Goal: Task Accomplishment & Management: Use online tool/utility

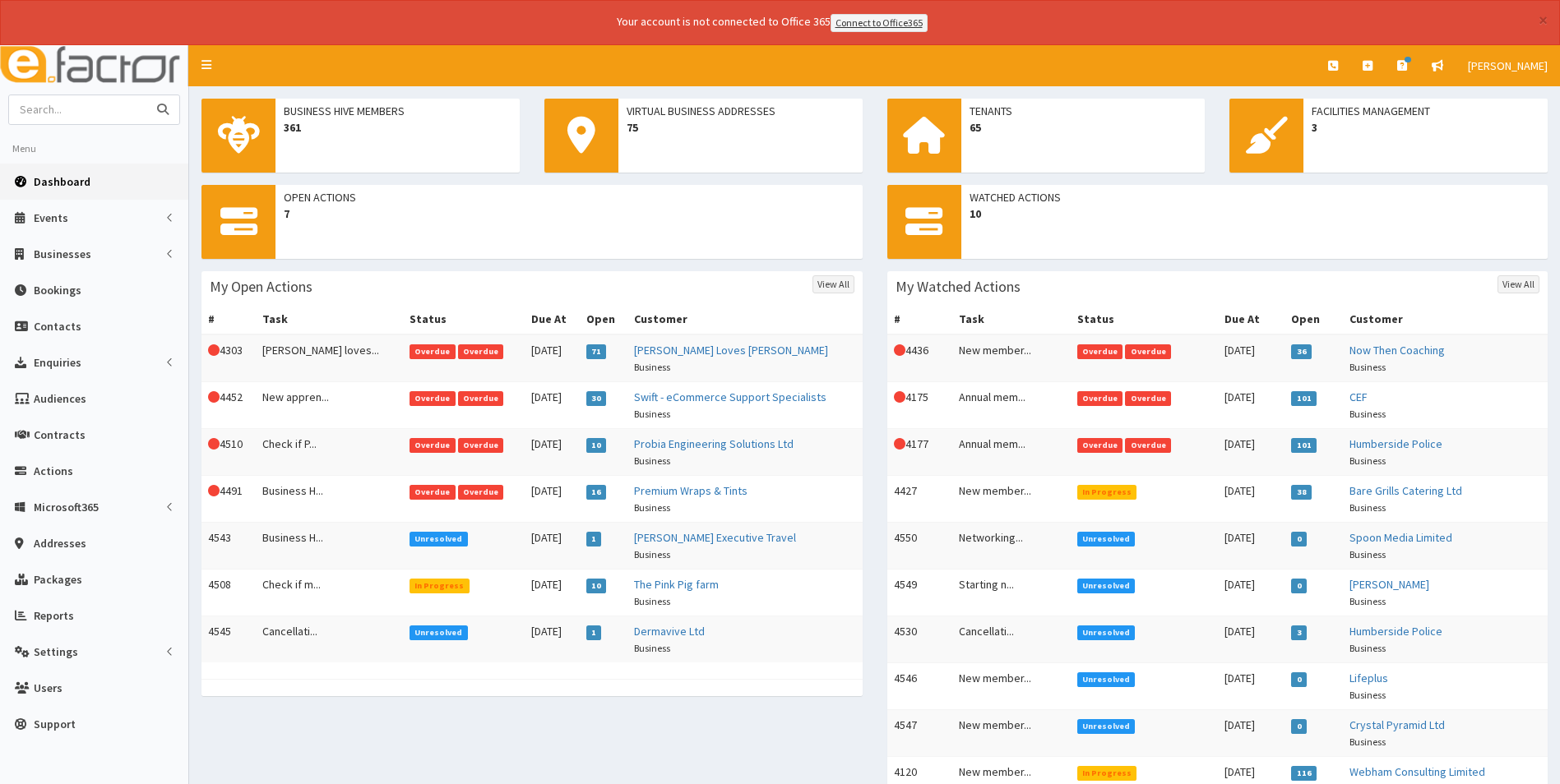
click at [71, 112] on input "text" at bounding box center [78, 110] width 138 height 29
type input "pickle"
click at [146, 95] on button "submit" at bounding box center [163, 110] width 33 height 29
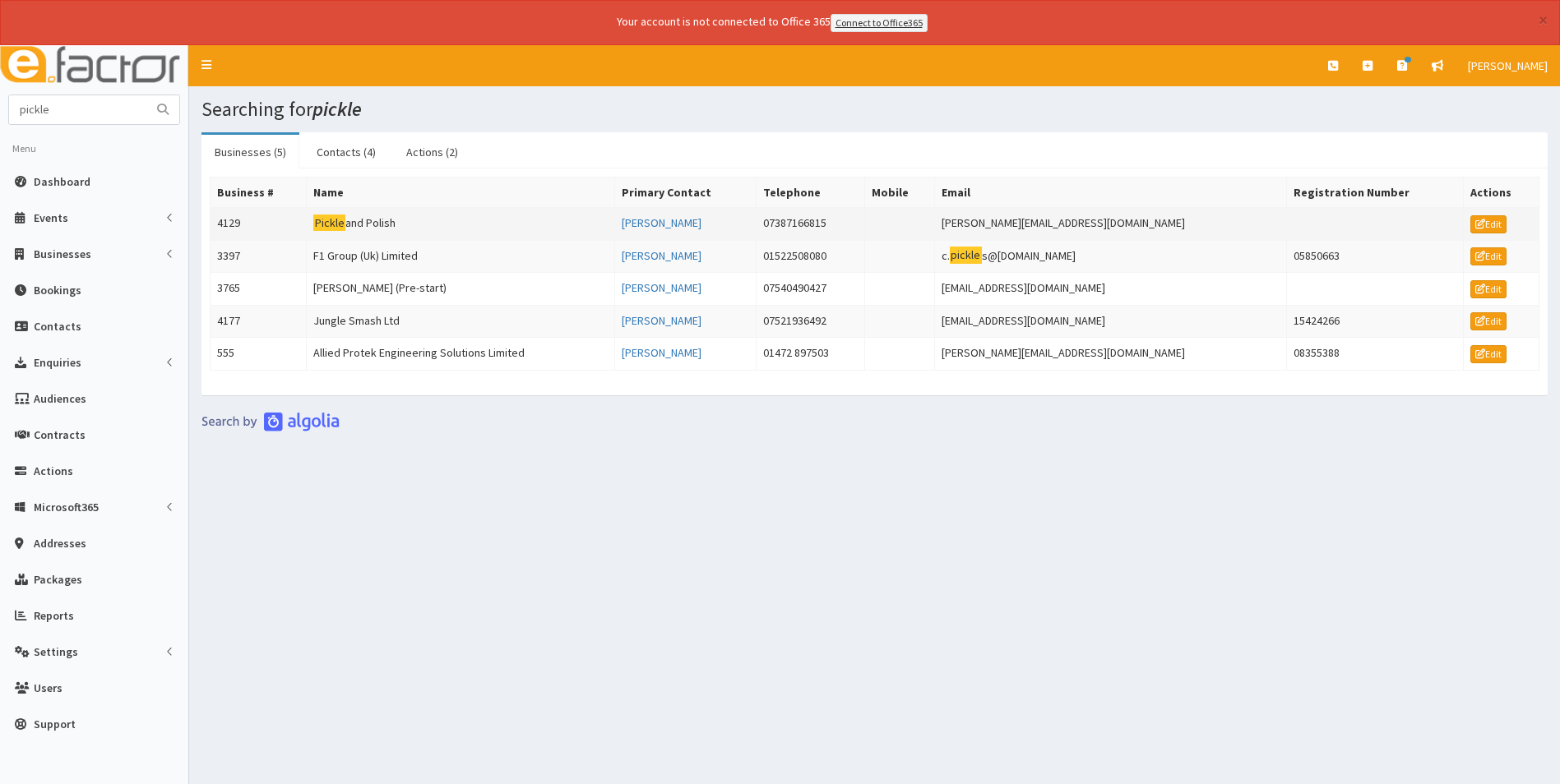
click at [377, 217] on td "Pickle and Polish" at bounding box center [460, 224] width 308 height 33
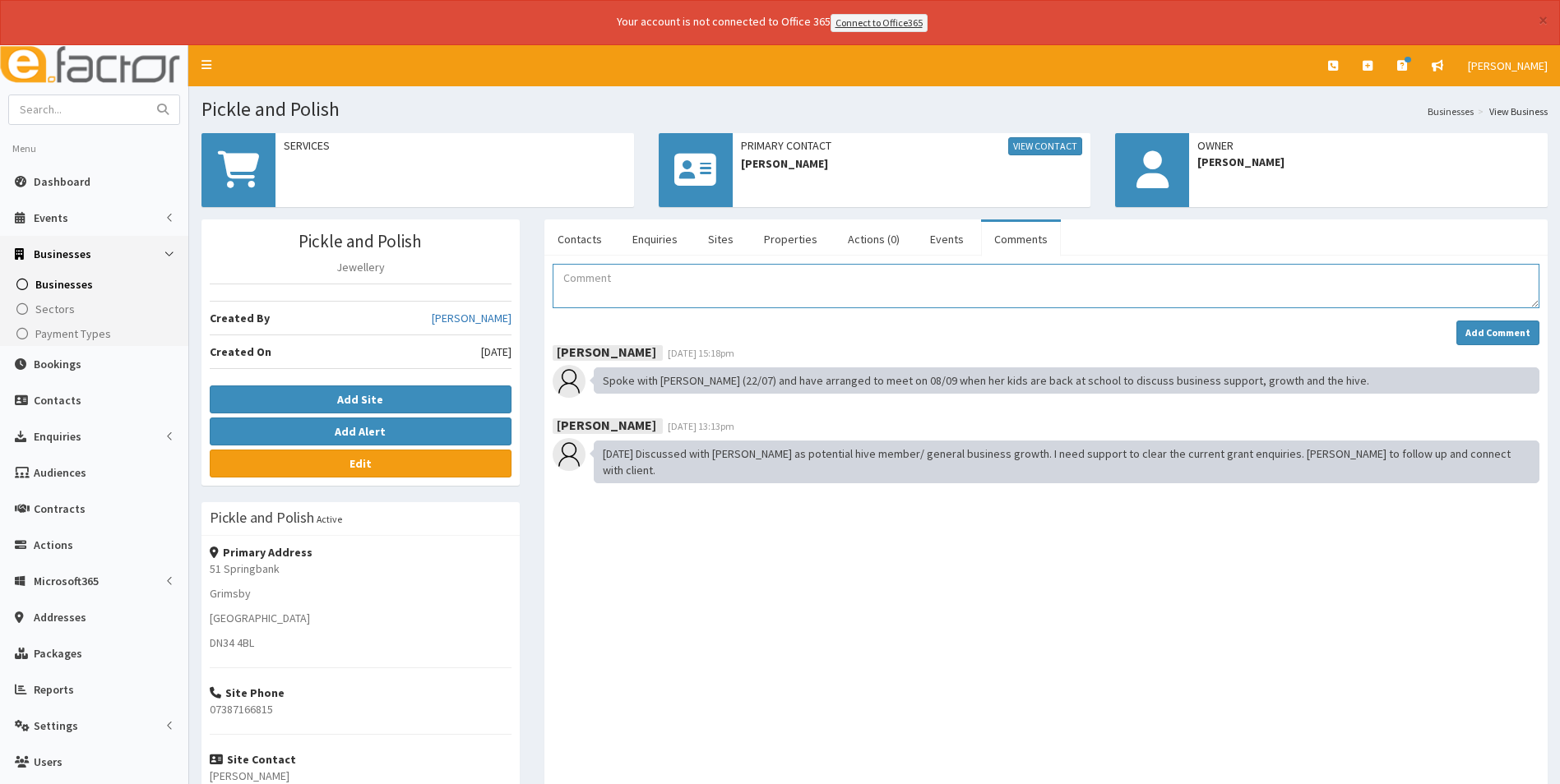
click at [660, 296] on textarea "Comment" at bounding box center [1046, 286] width 987 height 45
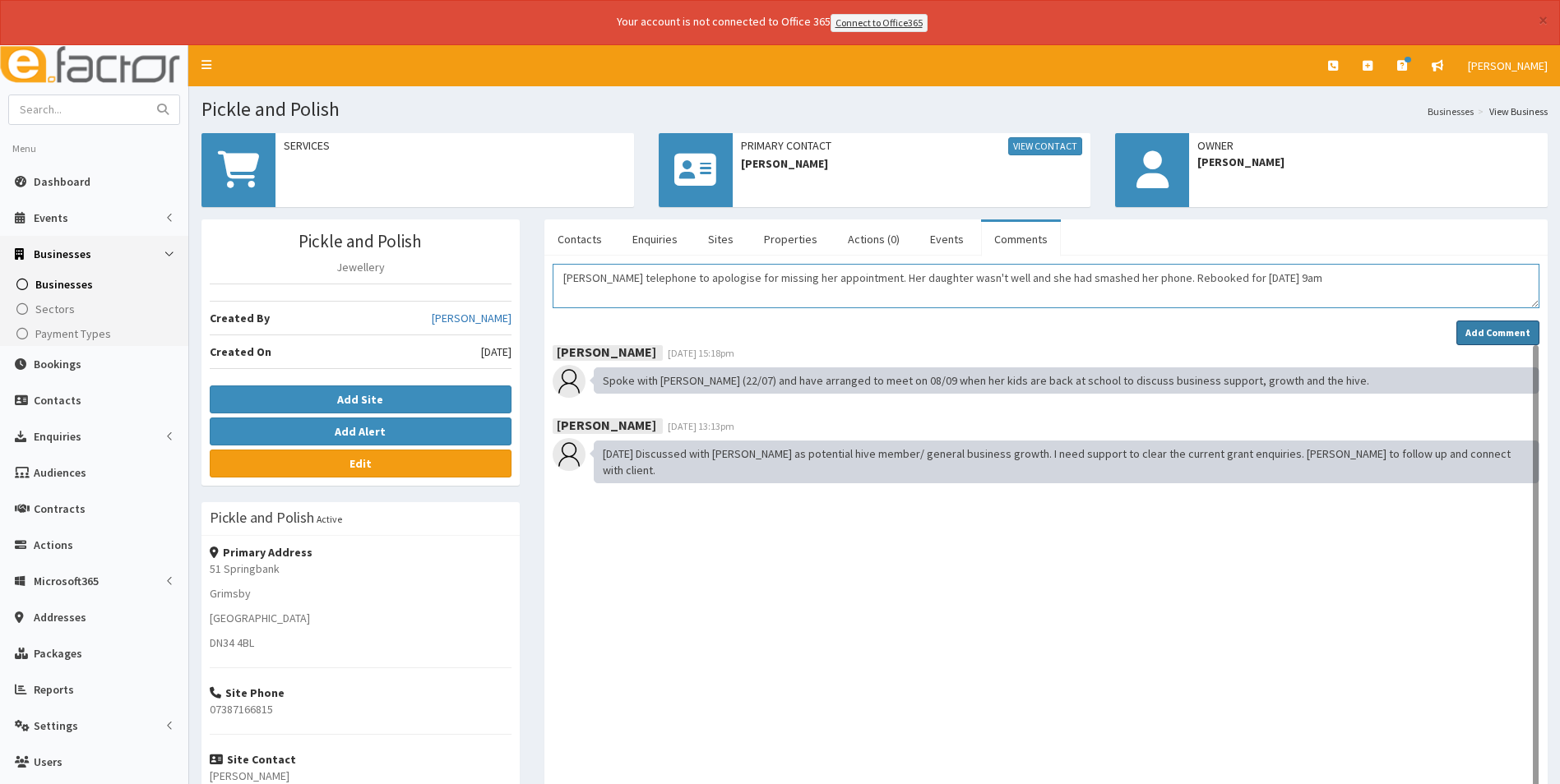
type textarea "Adelle telephone to apologise for missing her appointment. Her daughter wasn't …"
click at [1470, 327] on strong "Add Comment" at bounding box center [1497, 332] width 65 height 13
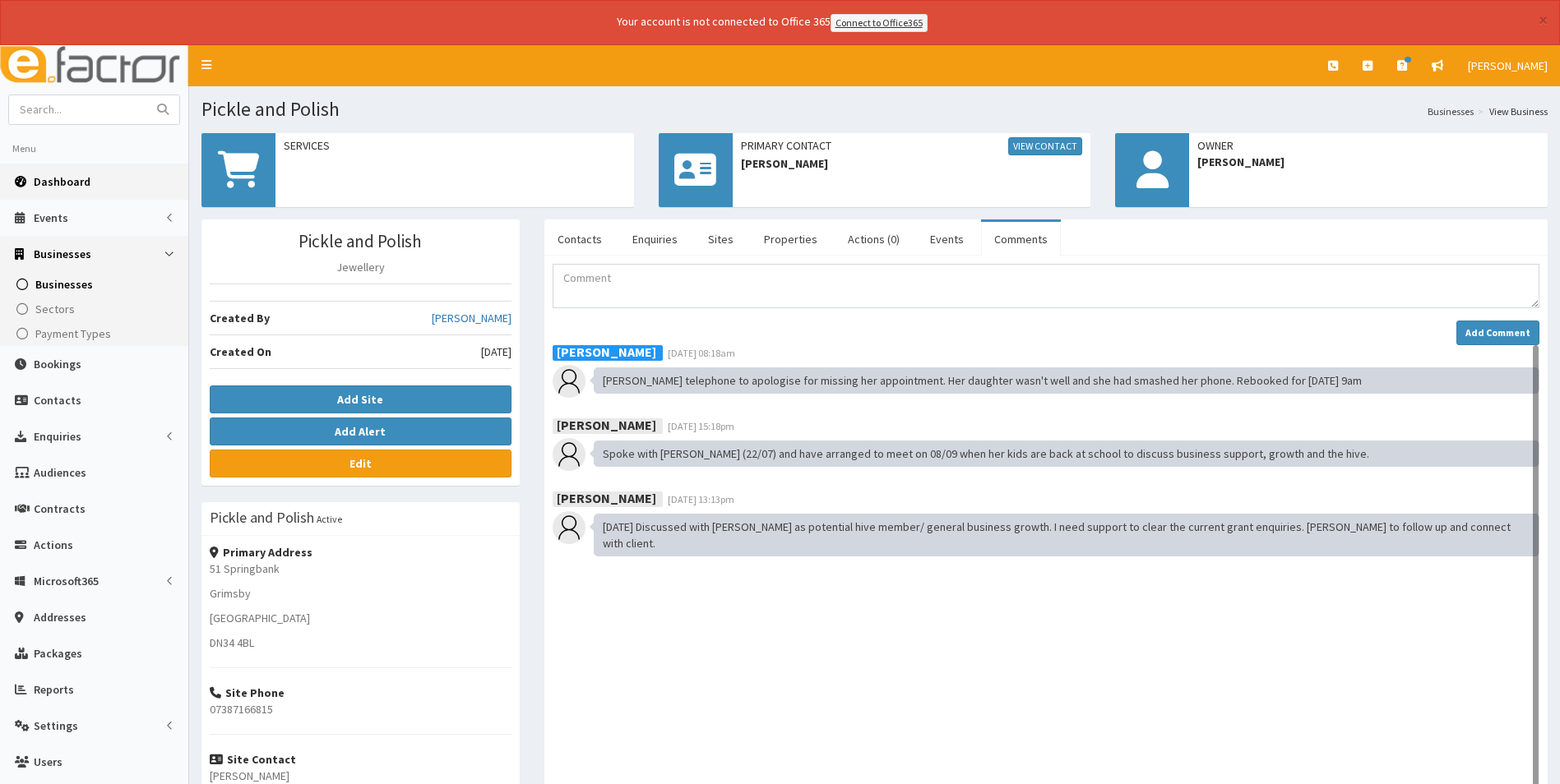
click at [63, 179] on span "Dashboard" at bounding box center [62, 181] width 56 height 15
